Goal: Task Accomplishment & Management: Use online tool/utility

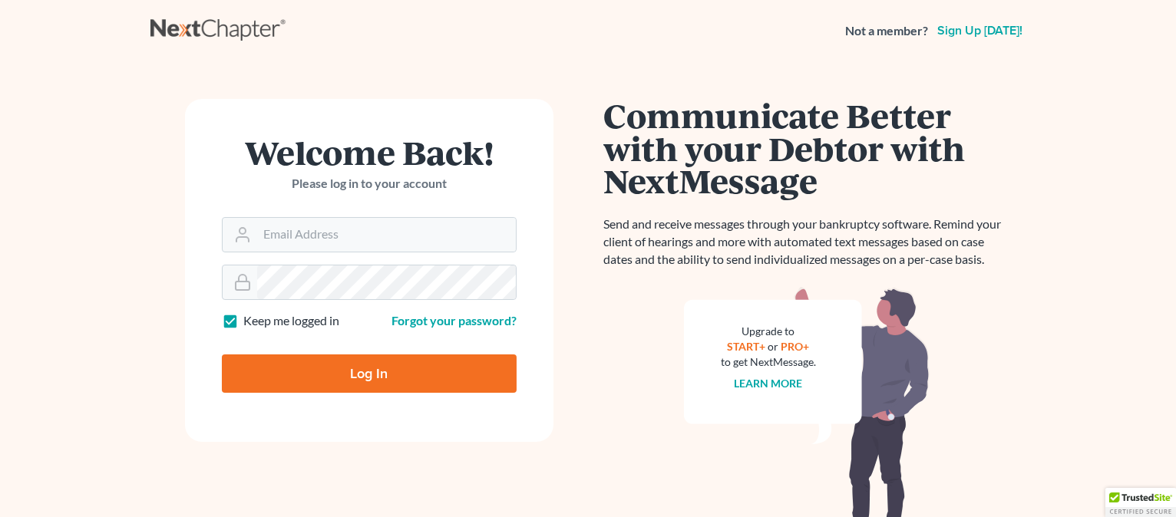
click at [316, 381] on input "Log In" at bounding box center [369, 374] width 295 height 38
type input "Thinking..."
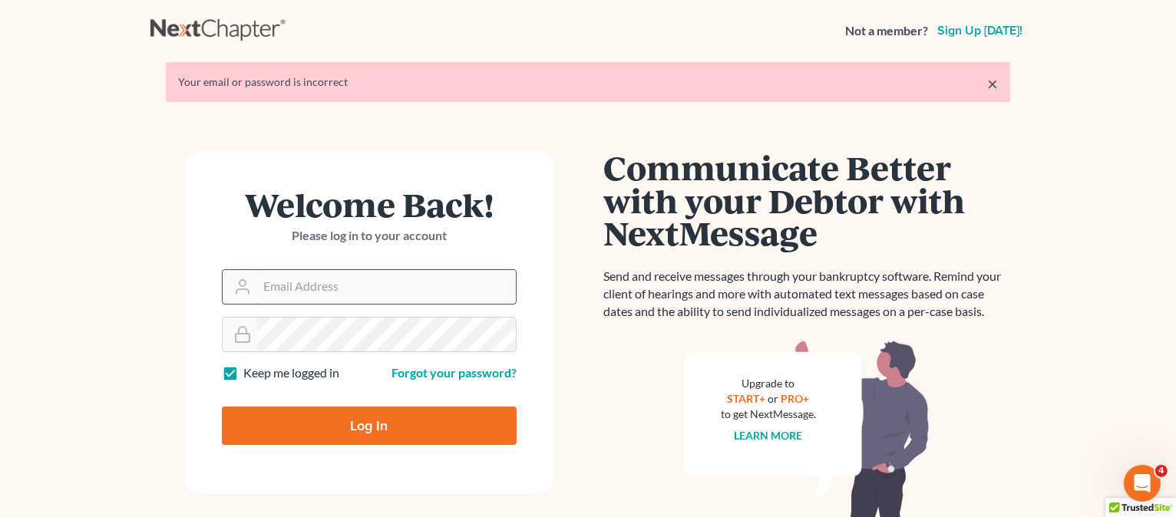
click at [315, 289] on input "Email Address" at bounding box center [386, 287] width 259 height 34
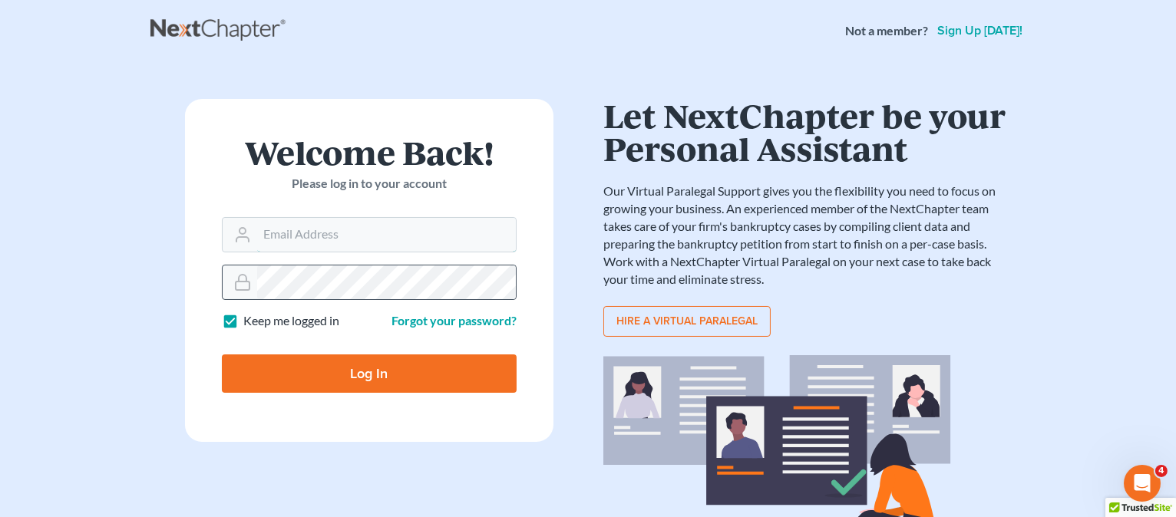
type input "[EMAIL_ADDRESS][DOMAIN_NAME]"
drag, startPoint x: 346, startPoint y: 316, endPoint x: 329, endPoint y: 233, distance: 84.6
click at [329, 233] on input "[EMAIL_ADDRESS][DOMAIN_NAME]" at bounding box center [386, 235] width 259 height 34
click at [519, 194] on form "Welcome Back! Please log in to your account Email Address jbenner@trunkettlaw.c…" at bounding box center [369, 270] width 368 height 343
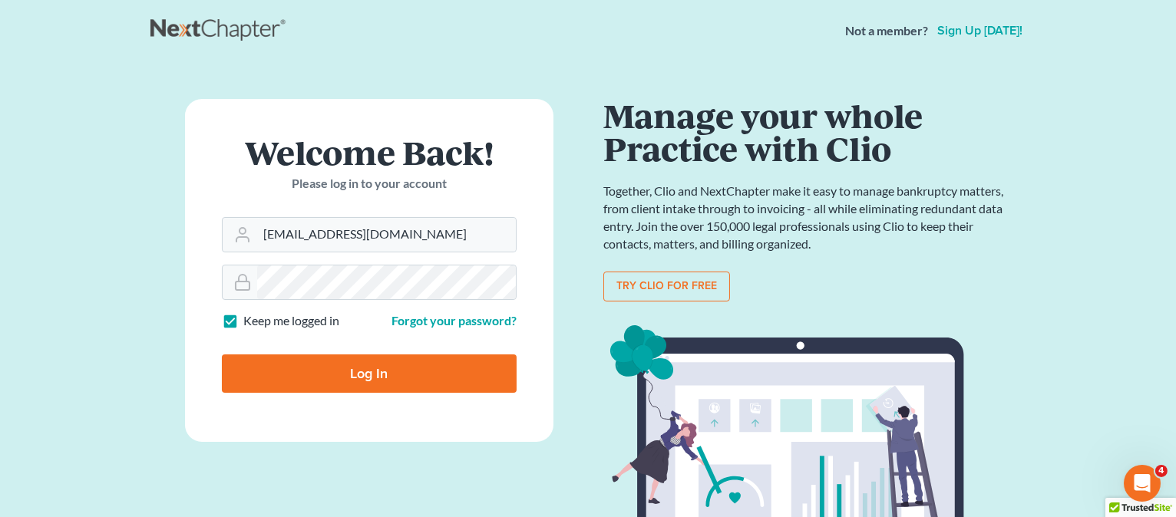
click at [377, 365] on input "Log In" at bounding box center [369, 374] width 295 height 38
type input "Thinking..."
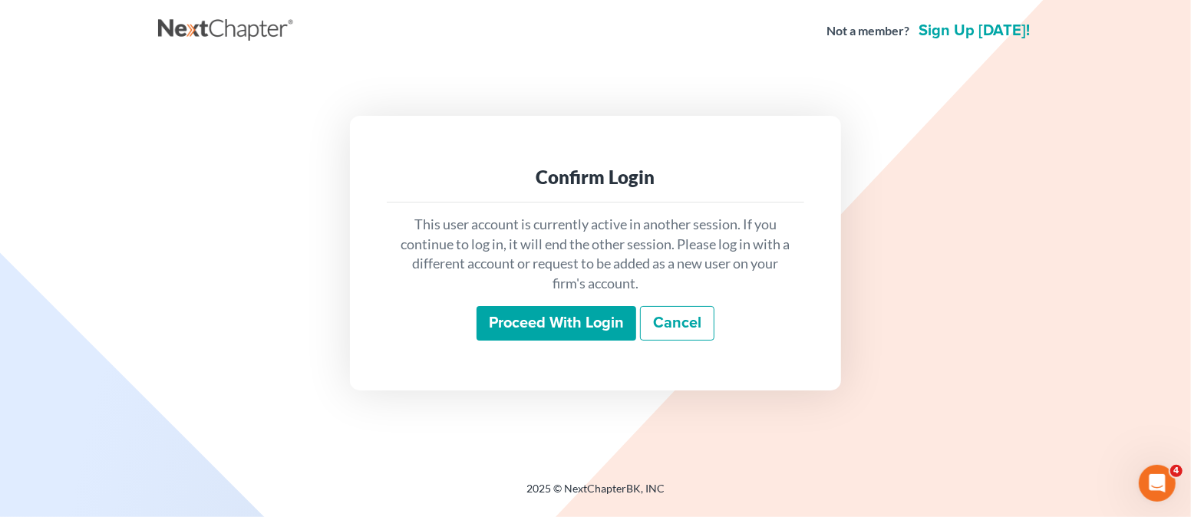
click at [522, 332] on input "Proceed with login" at bounding box center [557, 323] width 160 height 35
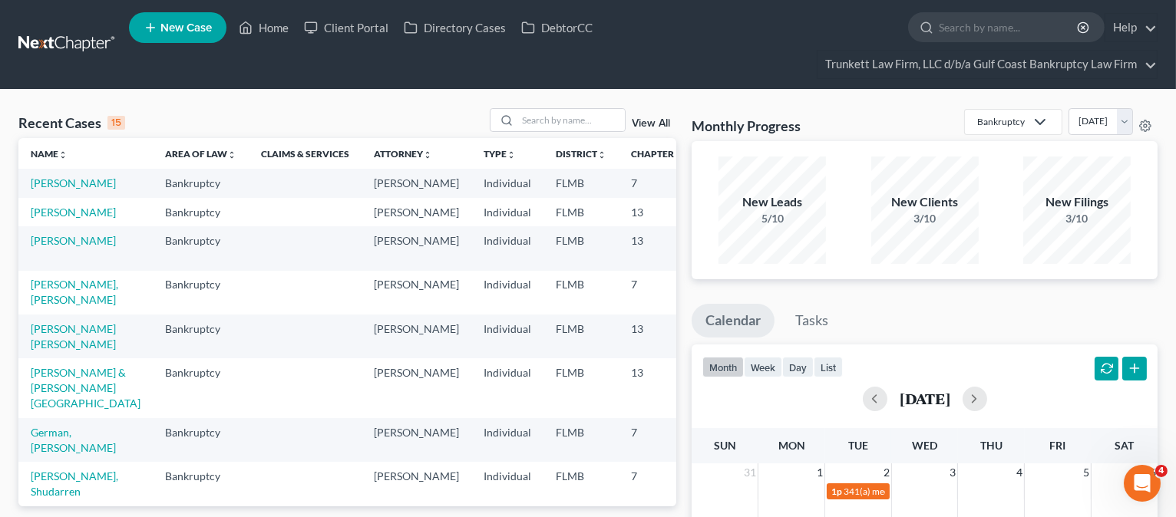
click at [262, 113] on div "Recent Cases 15 View All" at bounding box center [347, 123] width 658 height 30
click at [576, 123] on input "search" at bounding box center [570, 120] width 107 height 22
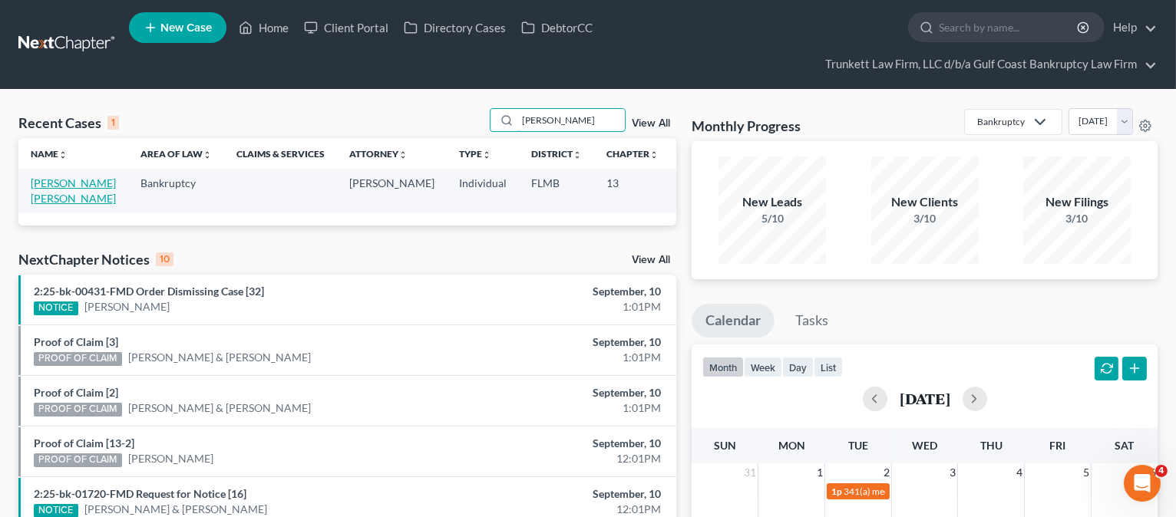
type input "[PERSON_NAME]"
click at [51, 196] on link "[PERSON_NAME] [PERSON_NAME]" at bounding box center [73, 191] width 85 height 28
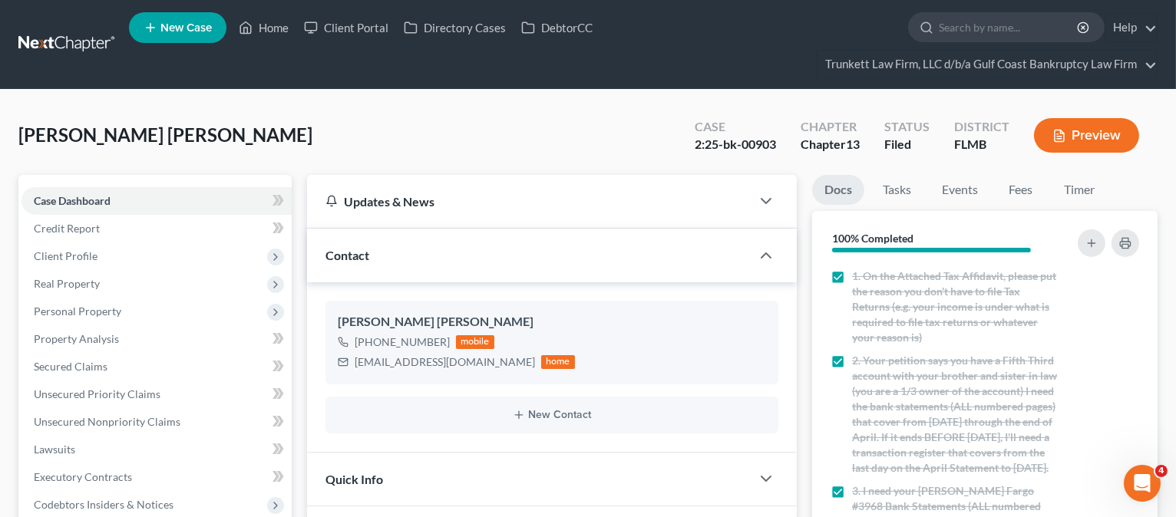
scroll to position [102, 0]
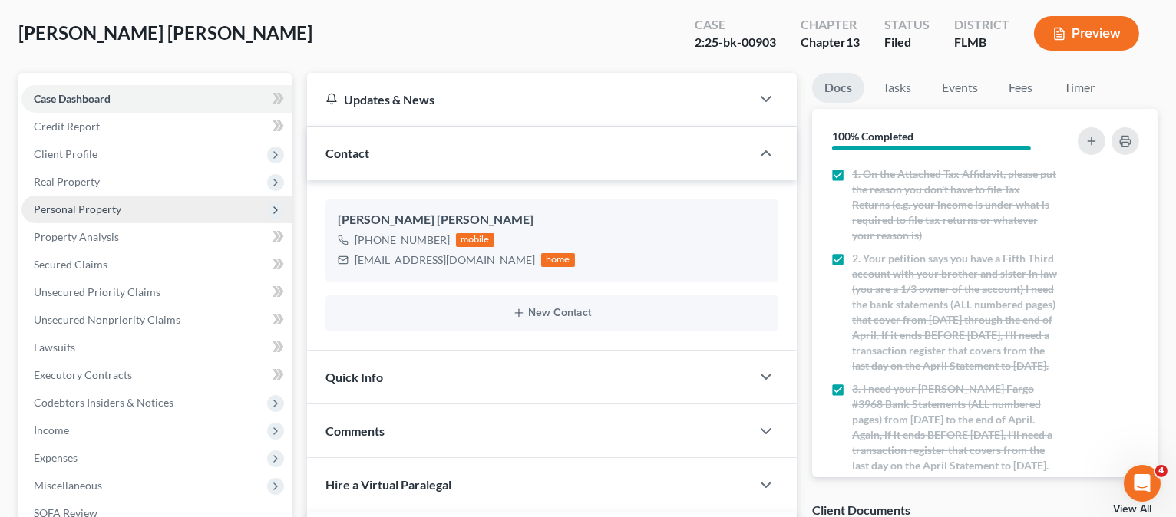
click at [117, 212] on span "Personal Property" at bounding box center [77, 209] width 87 height 13
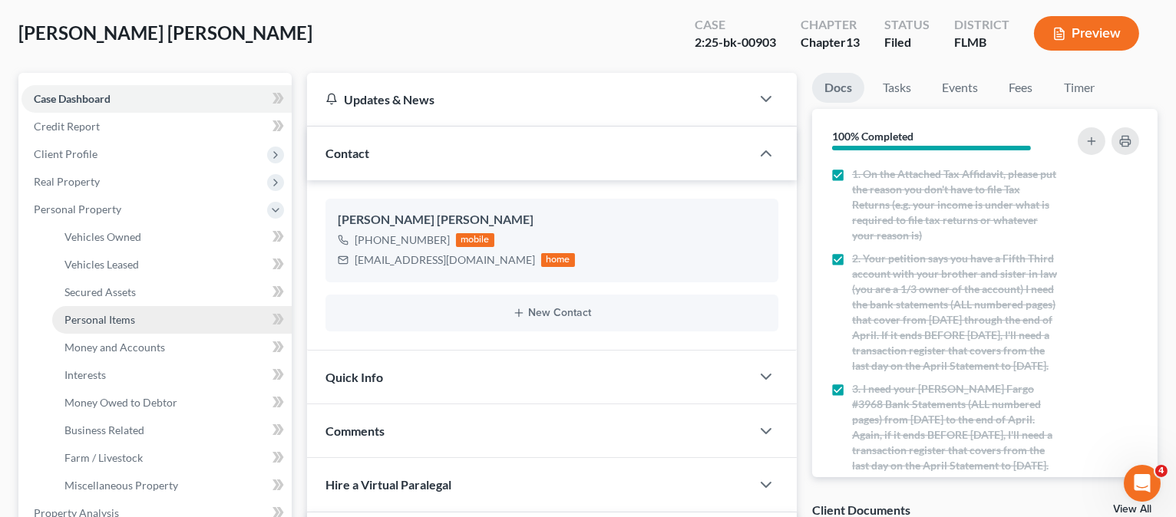
click at [120, 315] on span "Personal Items" at bounding box center [99, 319] width 71 height 13
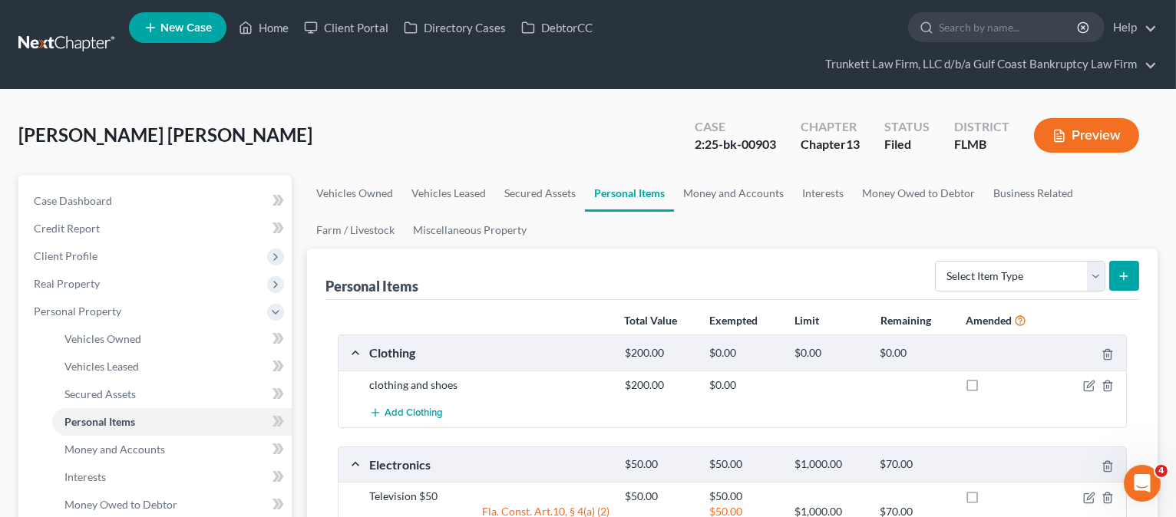
click at [1116, 132] on button "Preview" at bounding box center [1086, 135] width 105 height 35
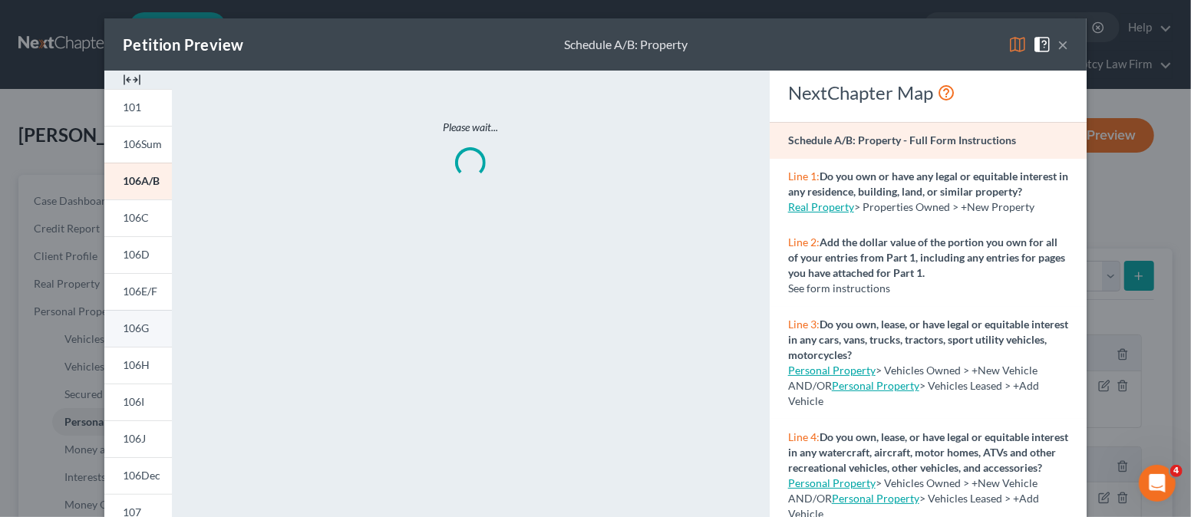
scroll to position [204, 0]
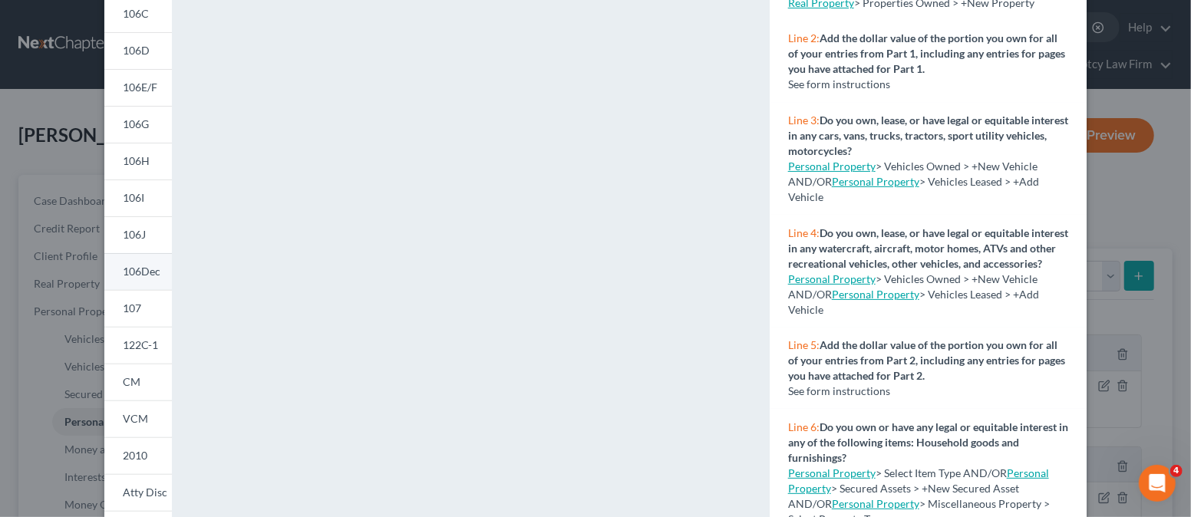
click at [132, 269] on span "106Dec" at bounding box center [142, 271] width 38 height 13
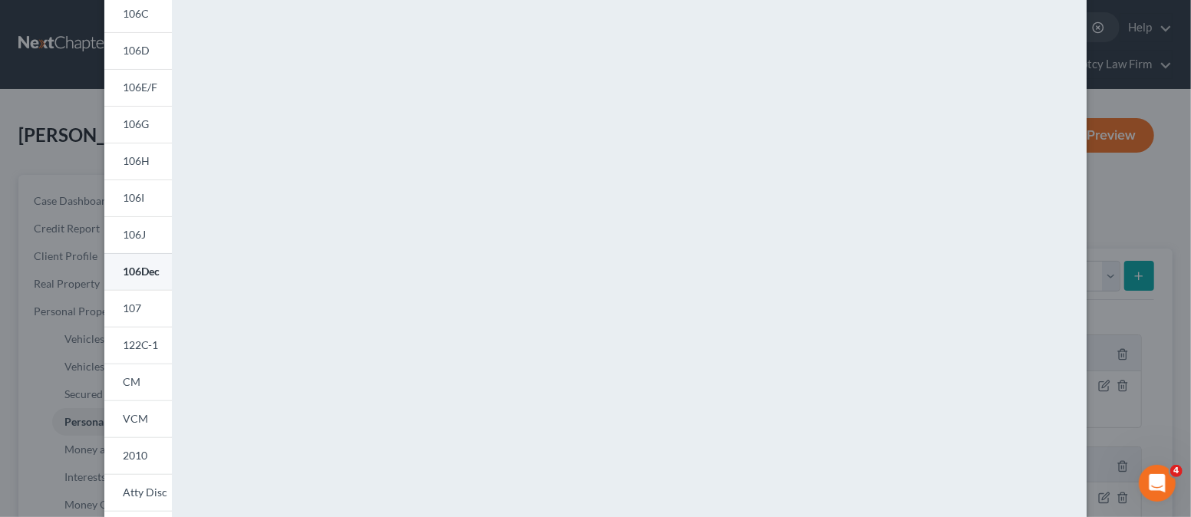
click at [140, 265] on span "106Dec" at bounding box center [141, 271] width 37 height 13
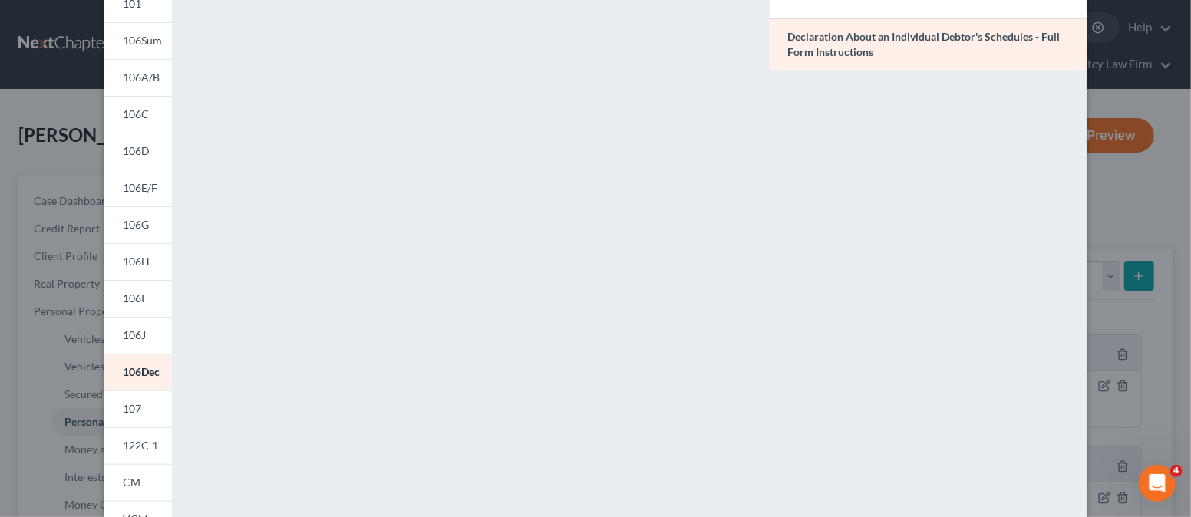
scroll to position [0, 0]
